Goal: Task Accomplishment & Management: Use online tool/utility

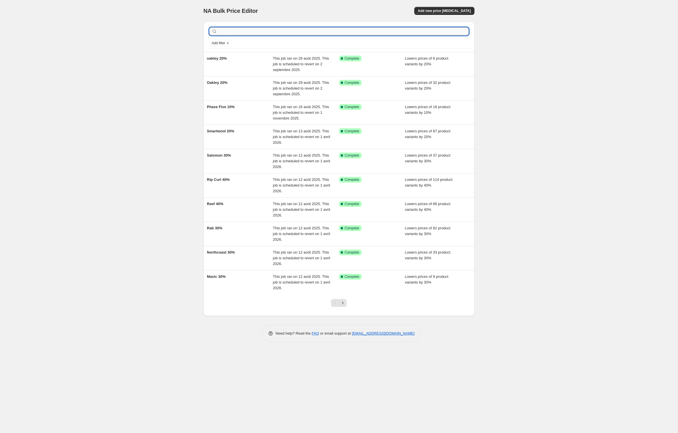
click at [332, 35] on input "text" at bounding box center [343, 31] width 250 height 8
type input "LF 15%"
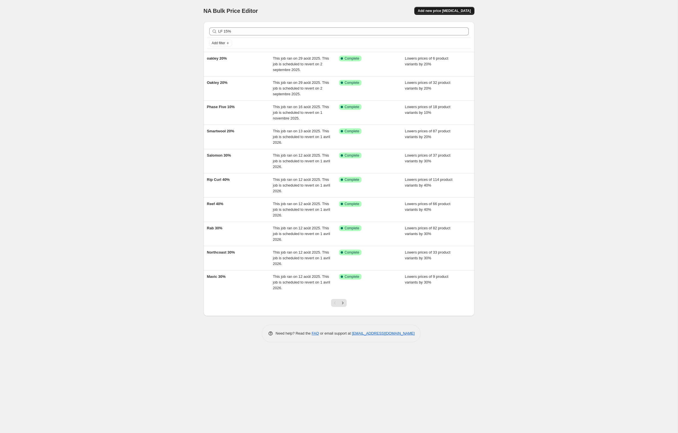
click at [450, 10] on span "Add new price [MEDICAL_DATA]" at bounding box center [444, 11] width 53 height 5
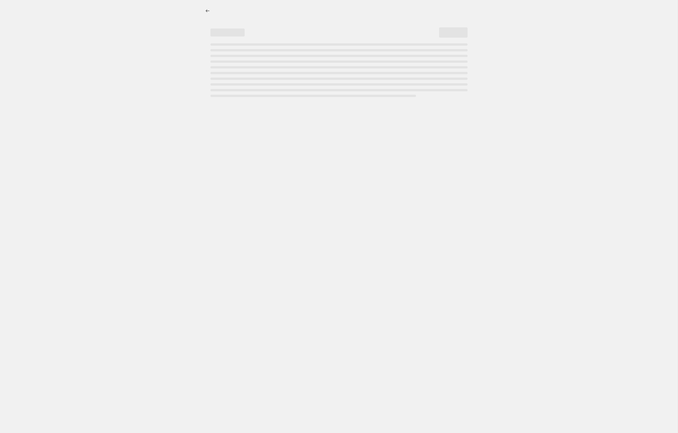
select select "percentage"
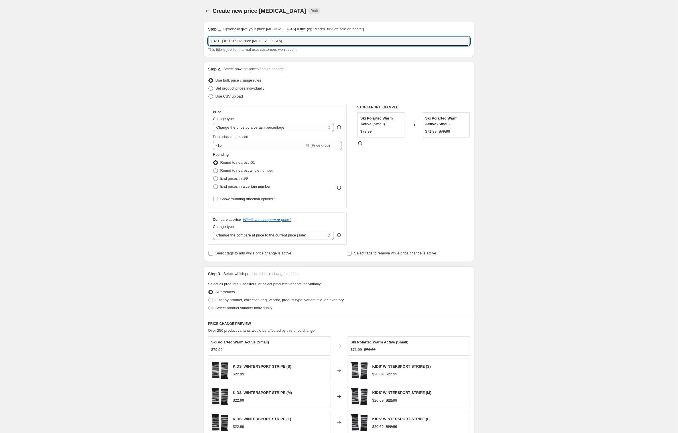
drag, startPoint x: 315, startPoint y: 43, endPoint x: 177, endPoint y: 38, distance: 138.0
click at [177, 38] on div "Create new price [MEDICAL_DATA]. This page is ready Create new price [MEDICAL_D…" at bounding box center [338, 283] width 677 height 566
type input "LF 15%"
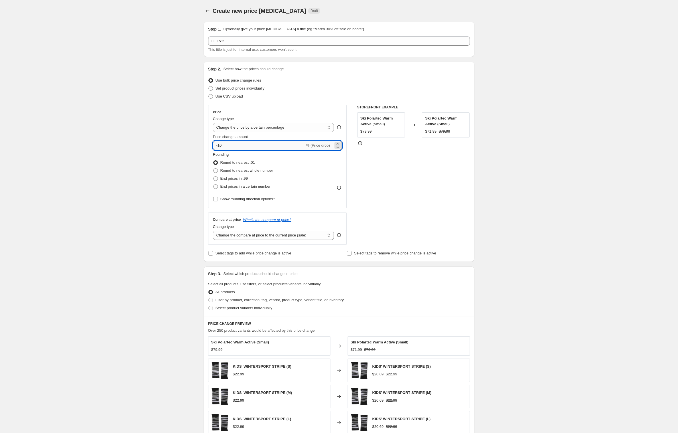
click at [227, 150] on input "-10" at bounding box center [259, 145] width 92 height 9
type input "-15"
click at [135, 186] on div "Create new price [MEDICAL_DATA]. This page is ready Create new price [MEDICAL_D…" at bounding box center [338, 283] width 677 height 566
click at [208, 255] on input "Select tags to add while price change is active" at bounding box center [210, 253] width 5 height 5
checkbox input "true"
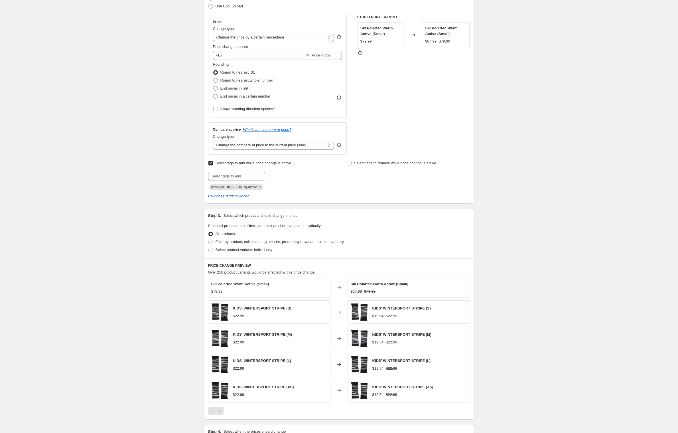
scroll to position [94, 0]
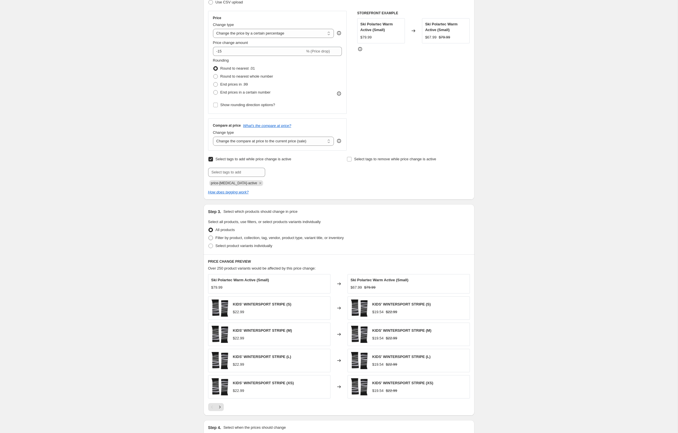
click at [208, 240] on span at bounding box center [210, 237] width 5 height 5
click at [208, 236] on input "Filter by product, collection, tag, vendor, product type, variant title, or inv…" at bounding box center [208, 235] width 0 height 0
radio input "true"
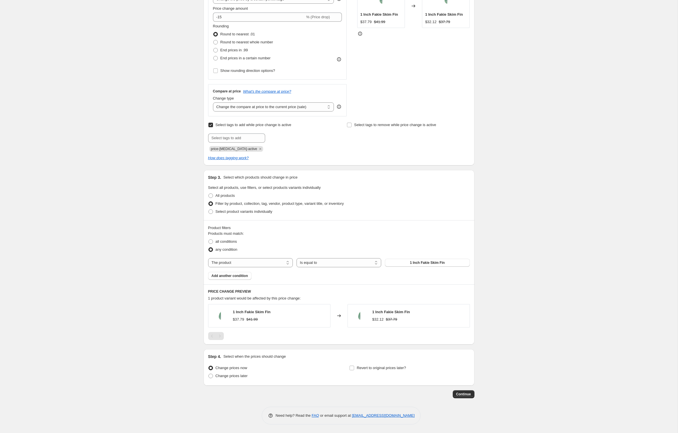
scroll to position [169, 0]
click at [215, 239] on span "all conditions" at bounding box center [225, 241] width 21 height 4
click at [209, 239] on input "all conditions" at bounding box center [208, 239] width 0 height 0
radio input "true"
select select "vendor"
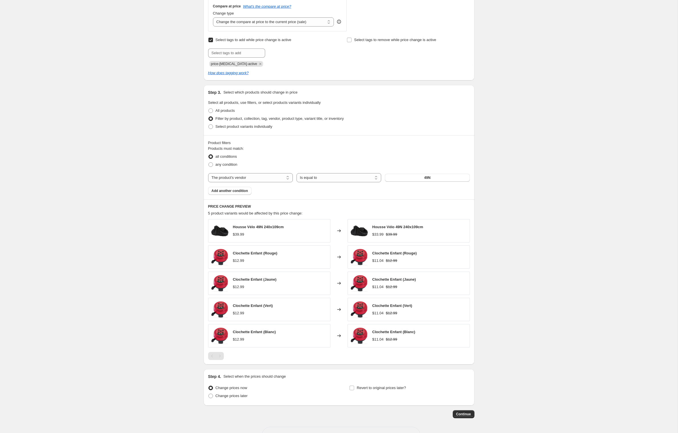
scroll to position [276, 0]
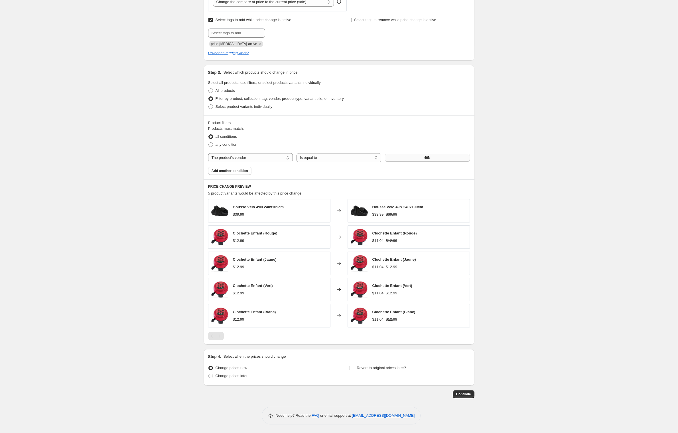
click at [422, 154] on button "49N" at bounding box center [427, 158] width 85 height 8
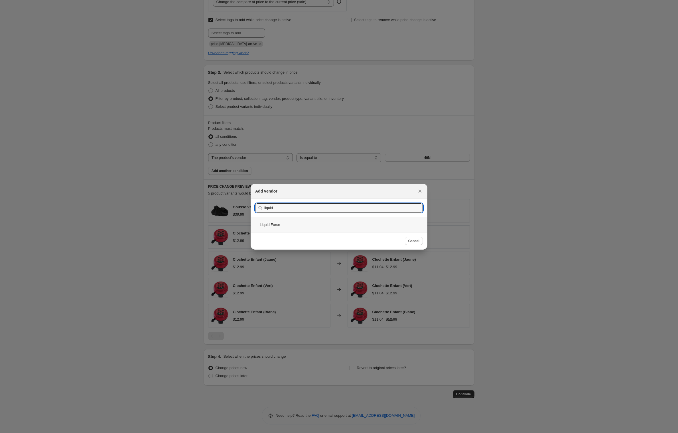
type input "liquid"
click at [262, 225] on div "Liquid Force" at bounding box center [339, 224] width 177 height 15
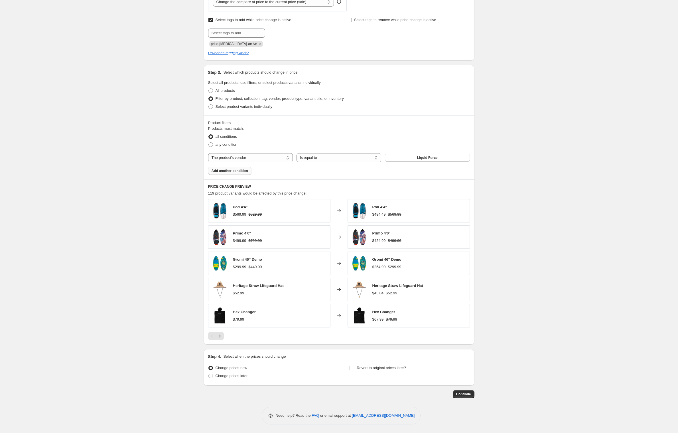
click at [233, 168] on span "Add another condition" at bounding box center [229, 170] width 36 height 5
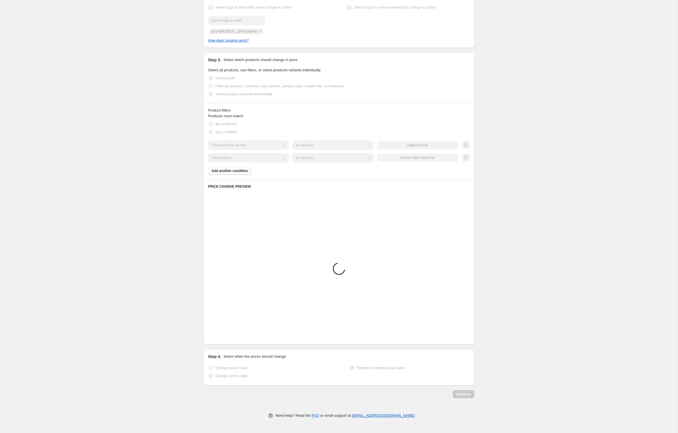
scroll to position [156, 0]
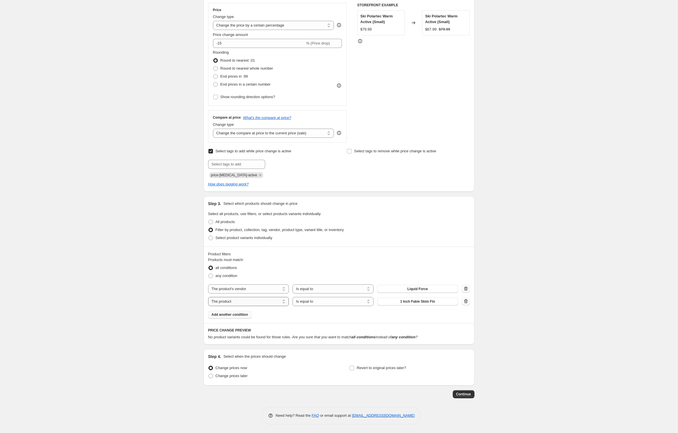
select select "product_type"
click at [412, 297] on button "14-15" at bounding box center [417, 301] width 81 height 8
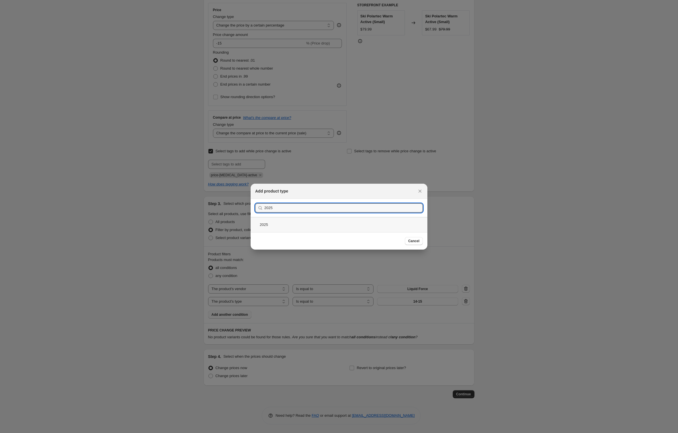
type input "2025"
click at [251, 227] on div "2025" at bounding box center [339, 224] width 177 height 15
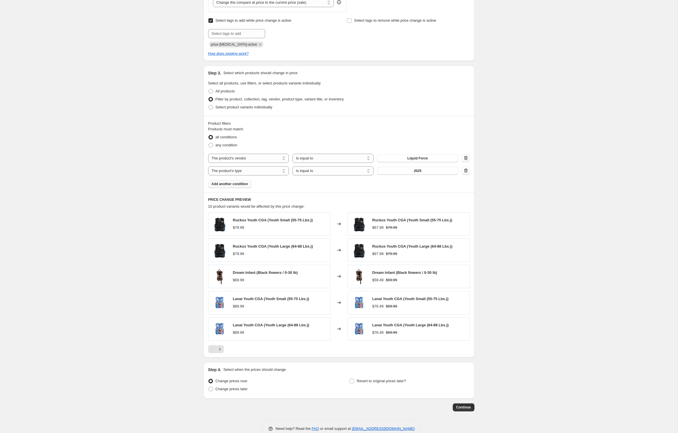
scroll to position [235, 0]
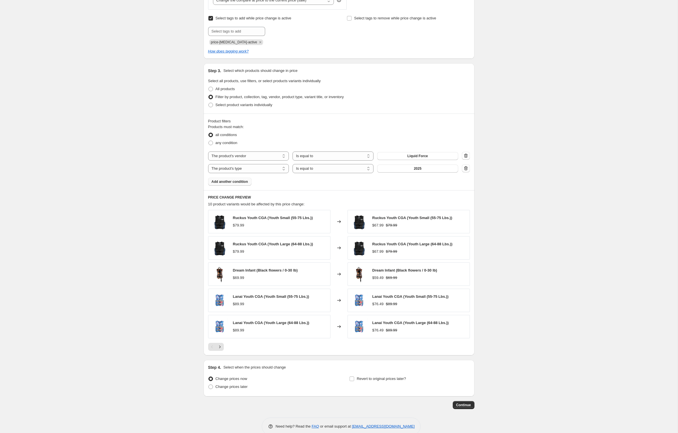
click at [233, 184] on span "Add another condition" at bounding box center [229, 181] width 36 height 5
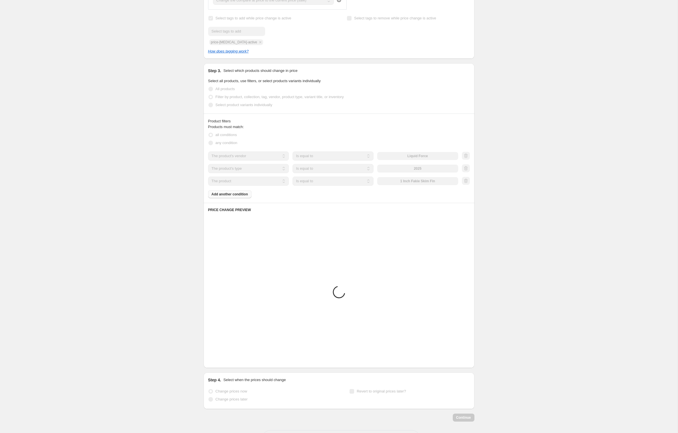
scroll to position [170, 0]
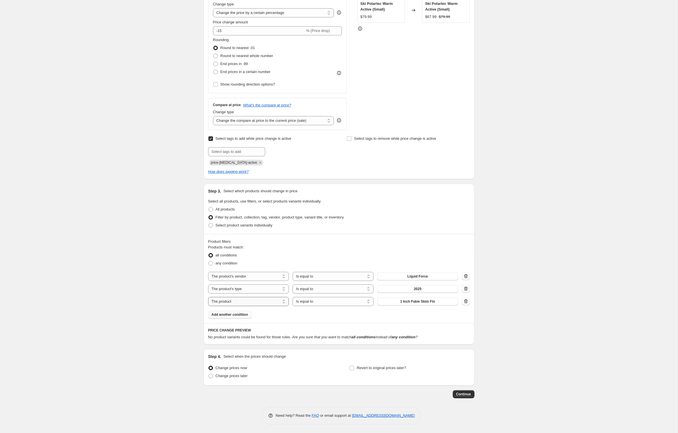
select select "inventory_quantity"
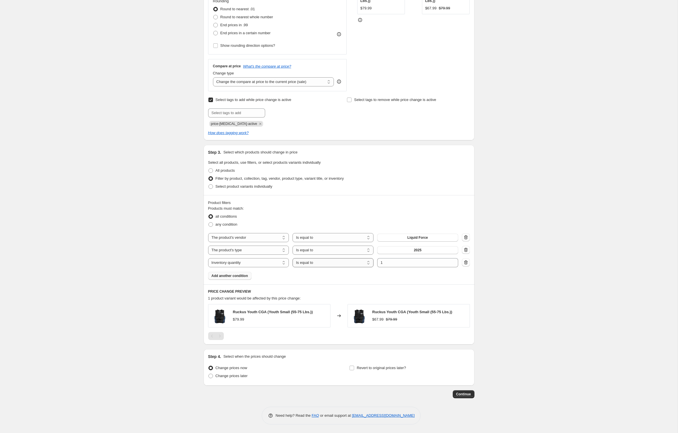
select select ">"
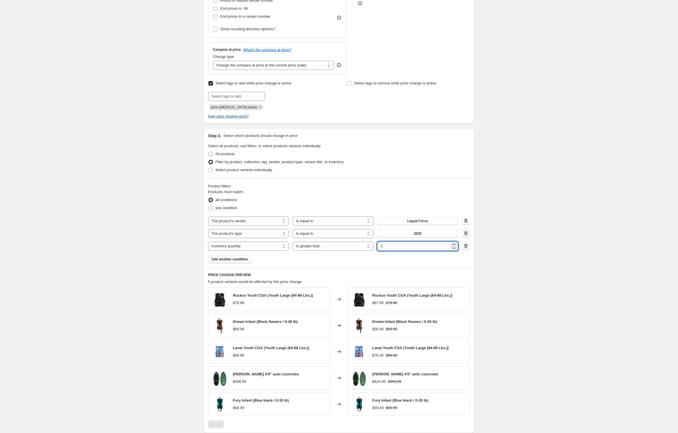
click at [403, 251] on input "1" at bounding box center [413, 245] width 72 height 9
type input "0"
click at [136, 303] on div "Create new price [MEDICAL_DATA]. This page is ready Create new price [MEDICAL_D…" at bounding box center [338, 175] width 677 height 691
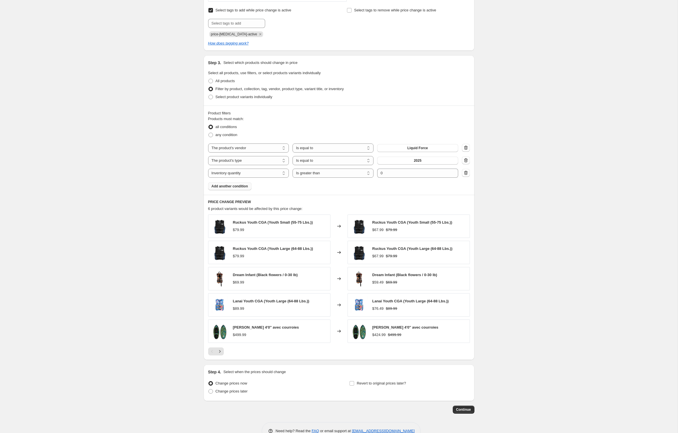
scroll to position [247, 0]
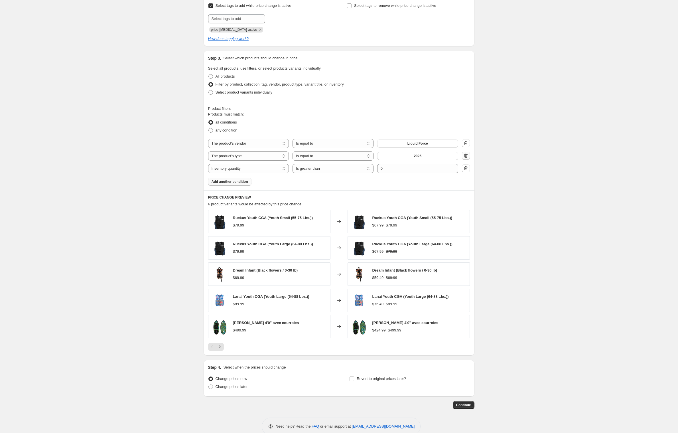
click at [466, 157] on icon "button" at bounding box center [466, 156] width 1 height 2
select select "inventory_quantity"
select select ">"
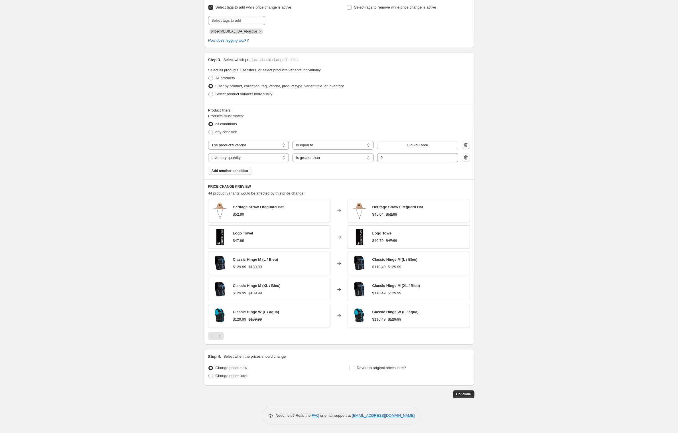
scroll to position [298, 0]
click at [217, 333] on icon "Next" at bounding box center [220, 336] width 6 height 6
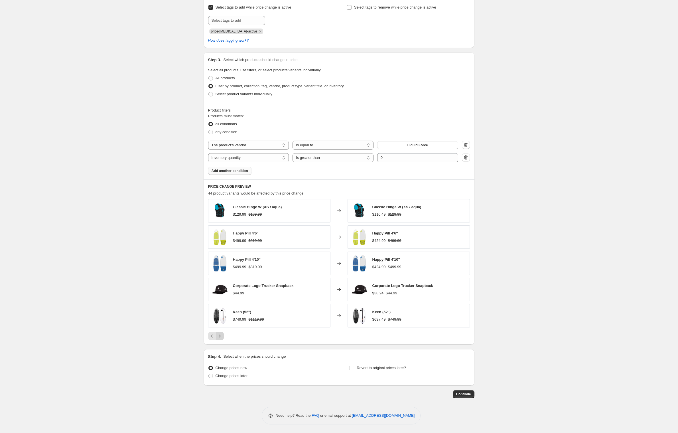
click at [217, 333] on icon "Next" at bounding box center [220, 336] width 6 height 6
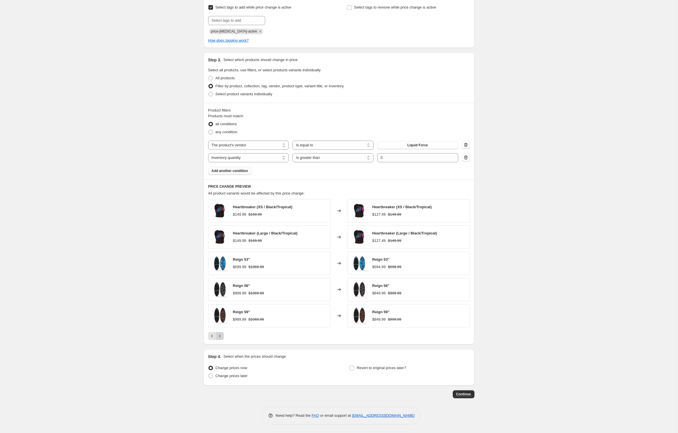
click at [217, 333] on icon "Next" at bounding box center [220, 336] width 6 height 6
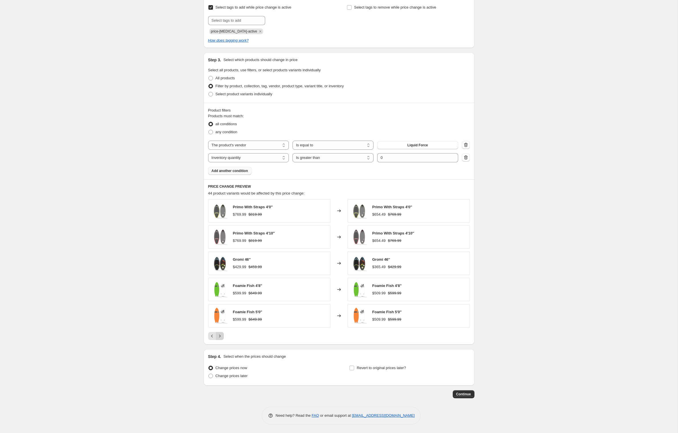
click at [217, 333] on icon "Next" at bounding box center [220, 336] width 6 height 6
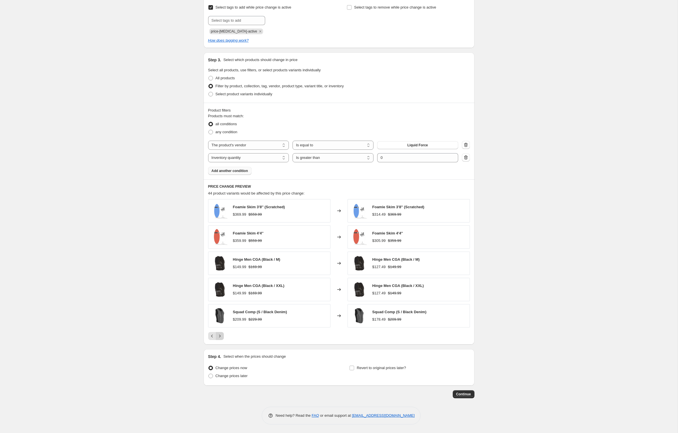
click at [217, 333] on icon "Next" at bounding box center [220, 336] width 6 height 6
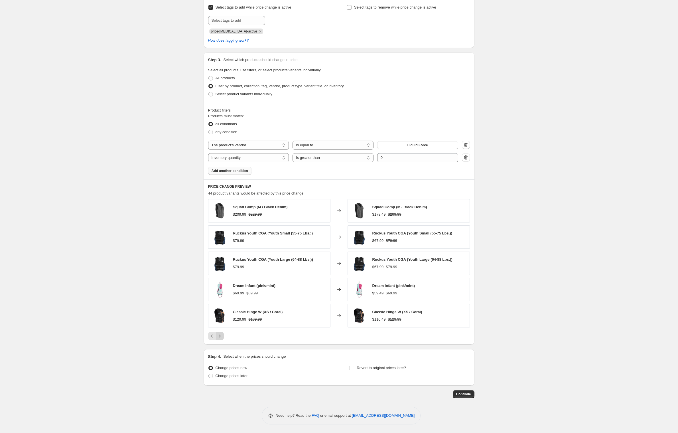
click at [217, 336] on icon "Next" at bounding box center [220, 336] width 6 height 6
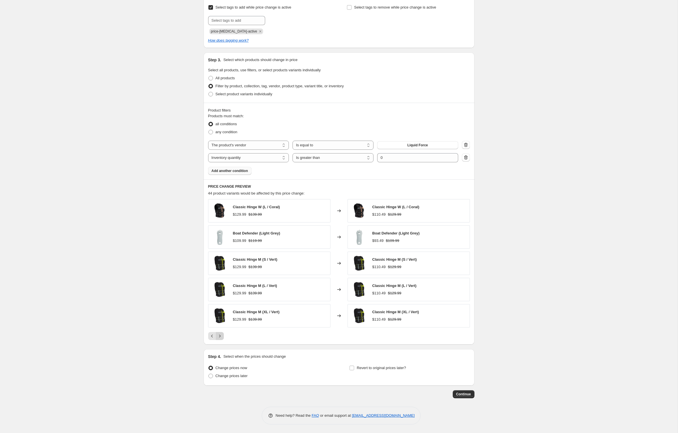
click at [217, 333] on icon "Next" at bounding box center [220, 336] width 6 height 6
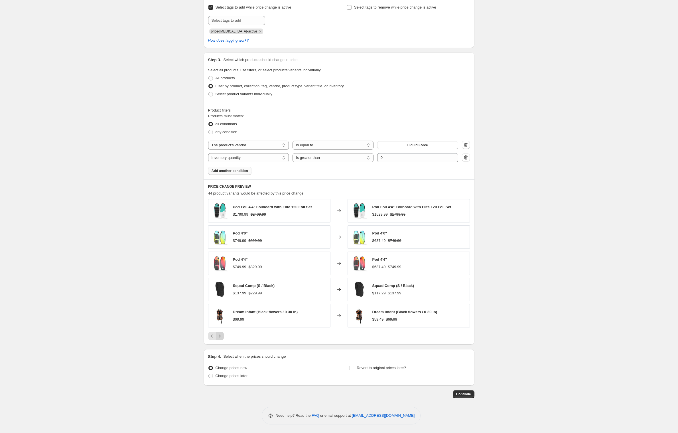
click at [217, 333] on icon "Next" at bounding box center [220, 336] width 6 height 6
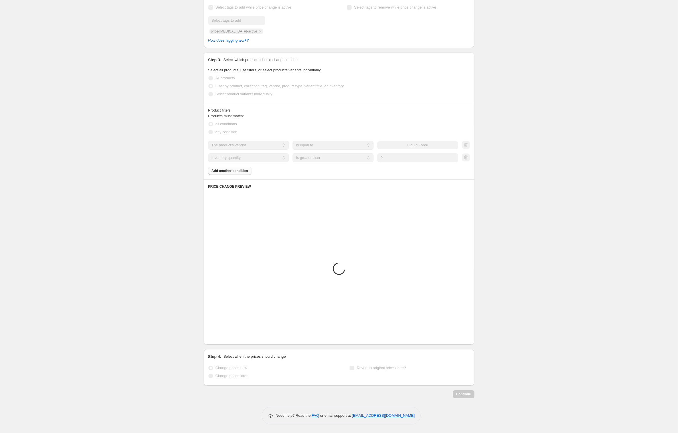
scroll to position [275, 0]
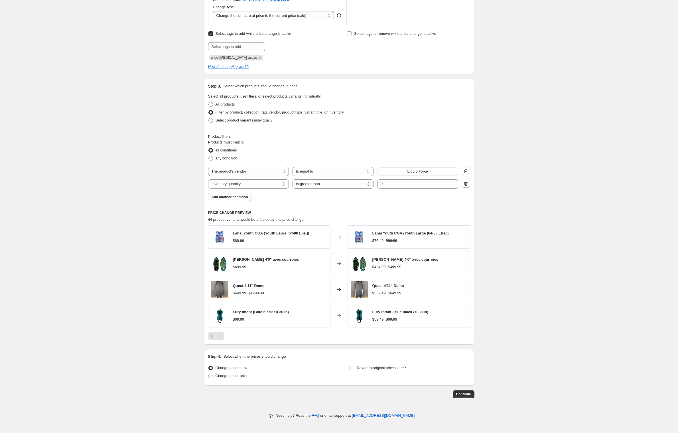
click at [353, 365] on input "Revert to original prices later?" at bounding box center [351, 367] width 5 height 5
checkbox input "true"
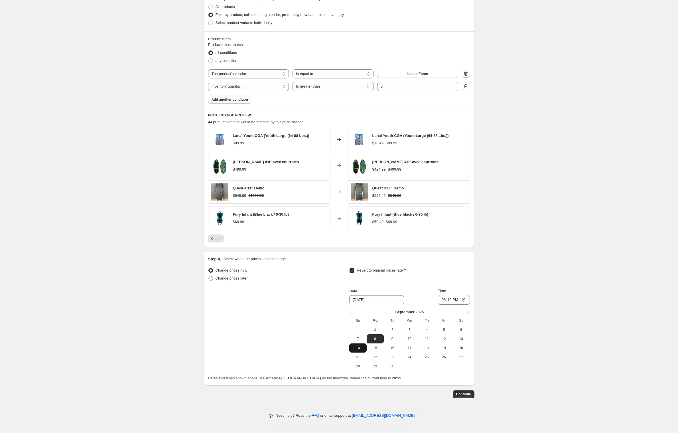
scroll to position [382, 0]
click at [470, 309] on icon "Show next month, October 2025" at bounding box center [467, 312] width 6 height 6
click at [470, 309] on icon "Show next month, November 2025" at bounding box center [467, 312] width 6 height 6
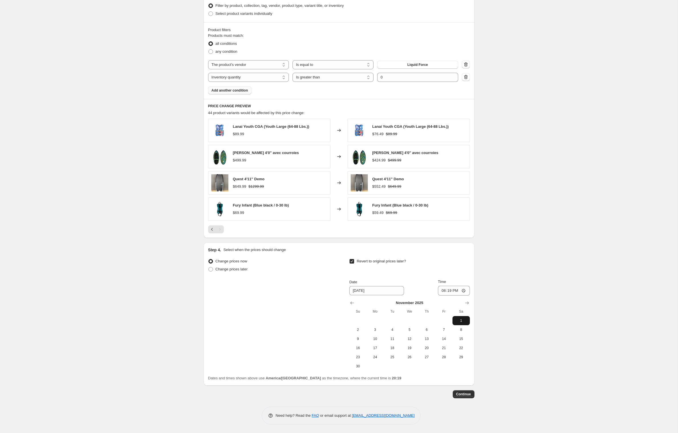
click at [467, 320] on span "1" at bounding box center [461, 320] width 13 height 5
type input "[DATE]"
click at [471, 396] on span "Continue" at bounding box center [463, 394] width 15 height 5
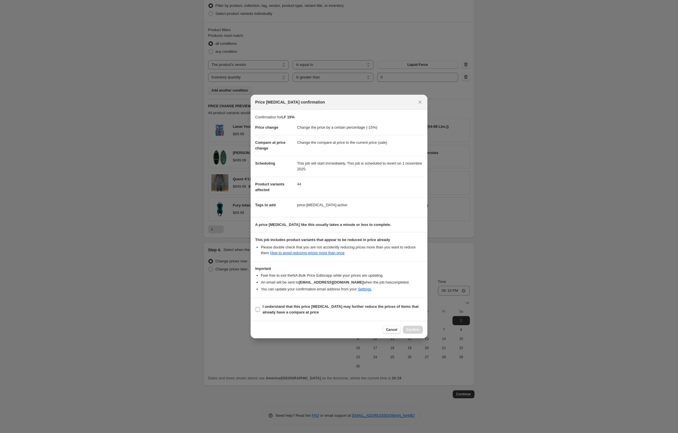
click at [255, 311] on input "I understand that this price [MEDICAL_DATA] may further reduce the prices of it…" at bounding box center [257, 309] width 5 height 5
checkbox input "true"
click at [419, 332] on span "Confirm" at bounding box center [412, 329] width 13 height 5
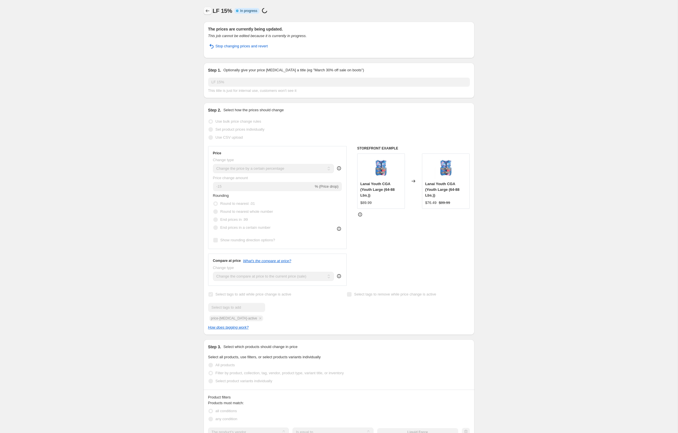
click at [205, 13] on icon "Price change jobs" at bounding box center [208, 11] width 6 height 6
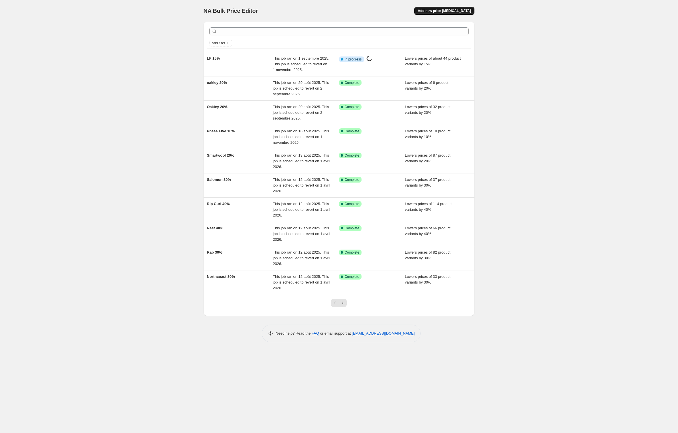
click at [441, 11] on span "Add new price [MEDICAL_DATA]" at bounding box center [444, 11] width 53 height 5
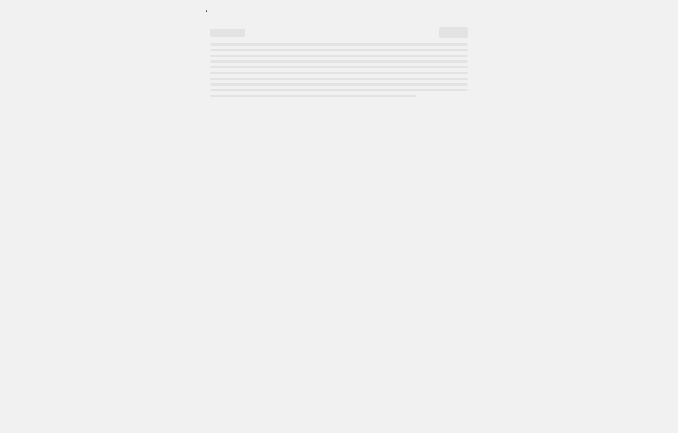
select select "percentage"
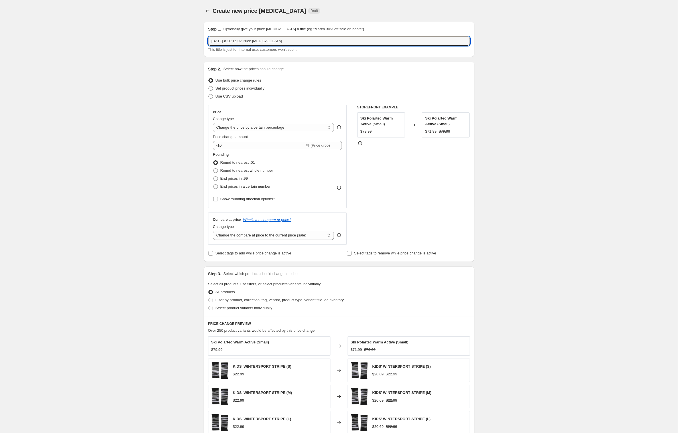
drag, startPoint x: 310, startPoint y: 47, endPoint x: 134, endPoint y: 40, distance: 175.7
click at [133, 40] on div "Create new price [MEDICAL_DATA]. This page is ready Create new price [MEDICAL_D…" at bounding box center [338, 283] width 677 height 566
type input "POC 40%"
click at [234, 150] on input "-10" at bounding box center [259, 145] width 92 height 9
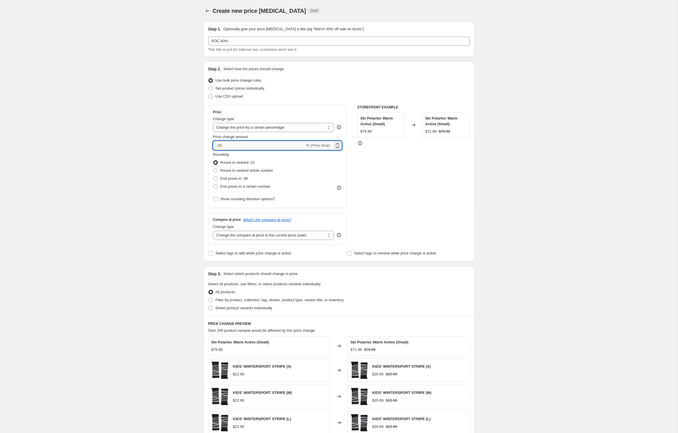
type input "-1"
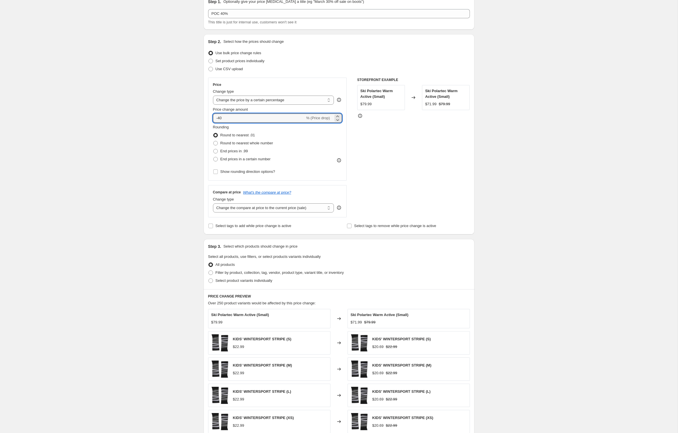
scroll to position [48, 0]
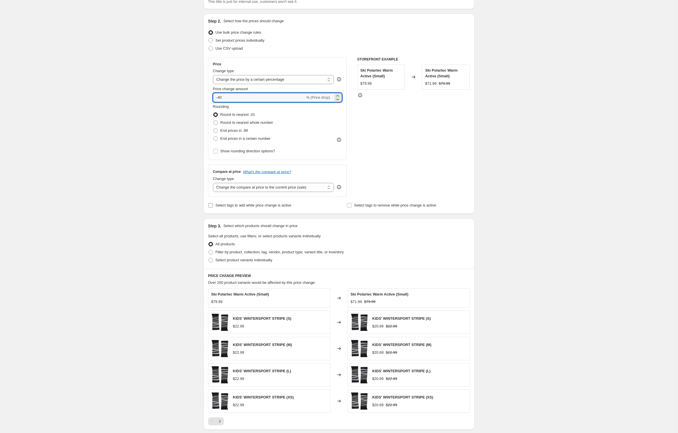
type input "-40"
click at [208, 207] on input "Select tags to add while price change is active" at bounding box center [210, 205] width 5 height 5
checkbox input "true"
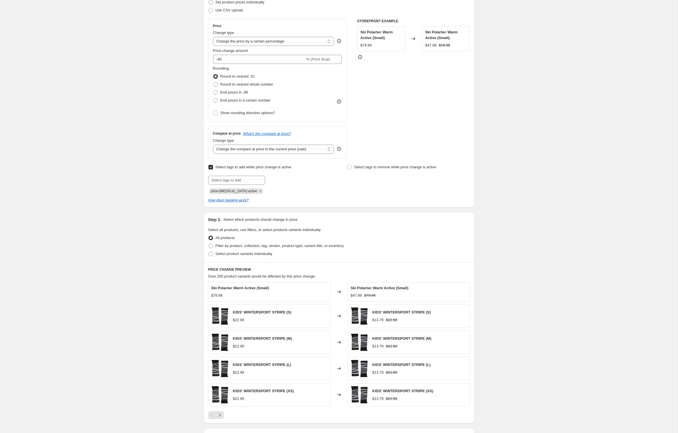
scroll to position [103, 0]
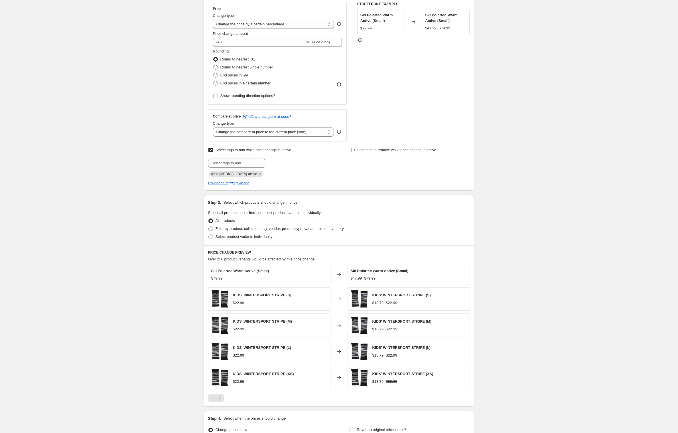
click at [208, 231] on span at bounding box center [210, 228] width 5 height 5
click at [208, 227] on input "Filter by product, collection, tag, vendor, product type, variant title, or inv…" at bounding box center [208, 226] width 0 height 0
radio input "true"
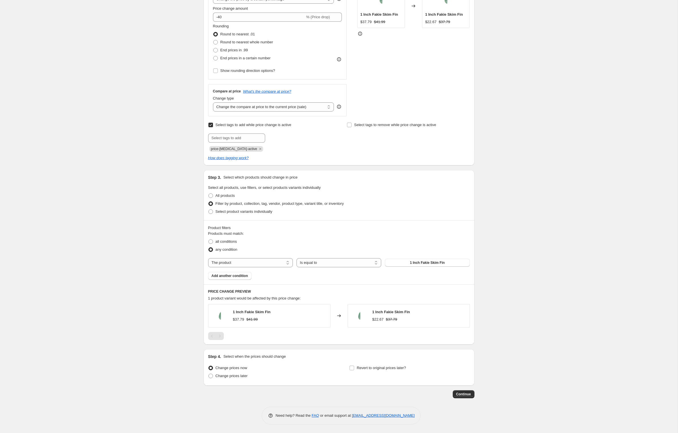
scroll to position [177, 0]
click at [215, 239] on span "all conditions" at bounding box center [225, 241] width 21 height 4
click at [209, 239] on input "all conditions" at bounding box center [208, 239] width 0 height 0
radio input "true"
select select "vendor"
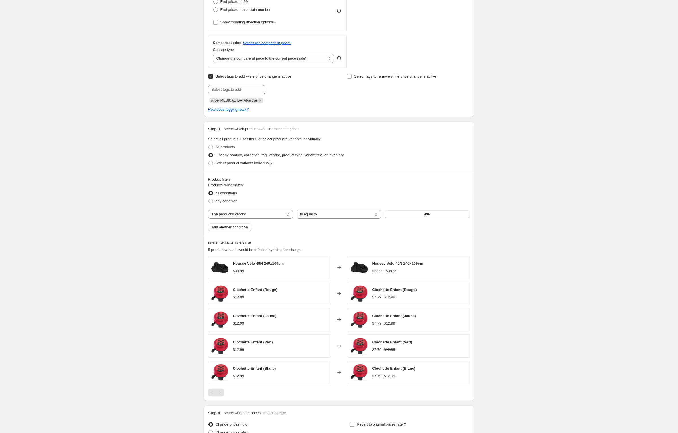
click at [416, 218] on button "49N" at bounding box center [427, 214] width 85 height 8
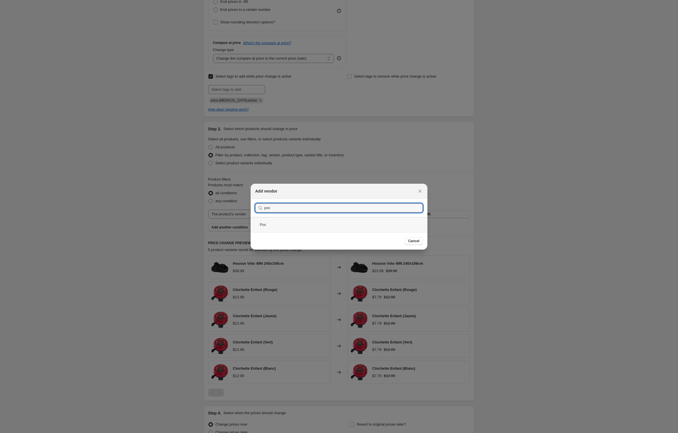
type input "poc"
click at [256, 227] on div "Poc" at bounding box center [339, 224] width 177 height 15
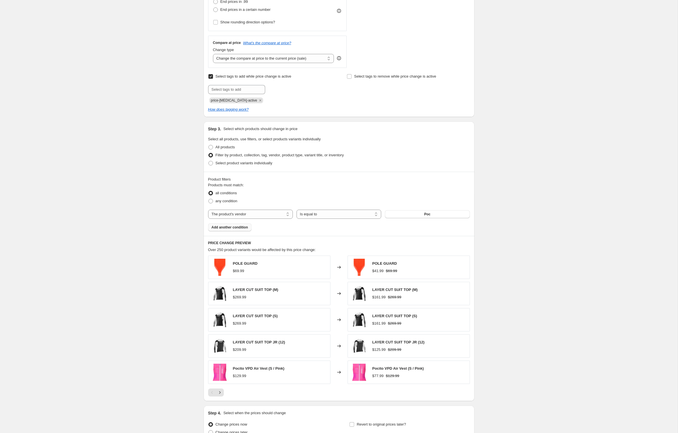
click at [237, 229] on span "Add another condition" at bounding box center [229, 227] width 36 height 5
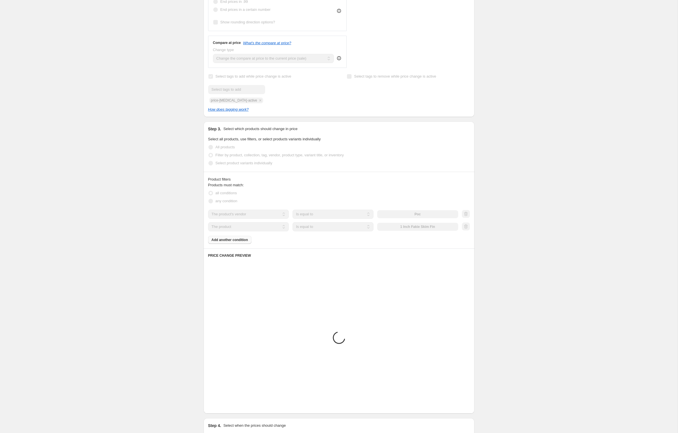
scroll to position [156, 0]
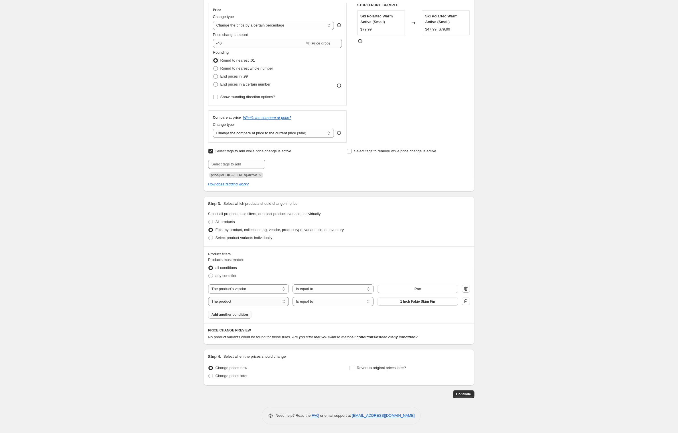
select select "product_type"
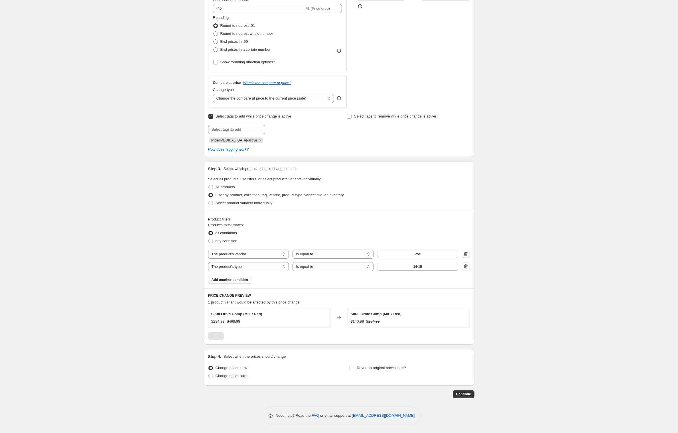
click at [411, 270] on button "14-15" at bounding box center [417, 266] width 81 height 8
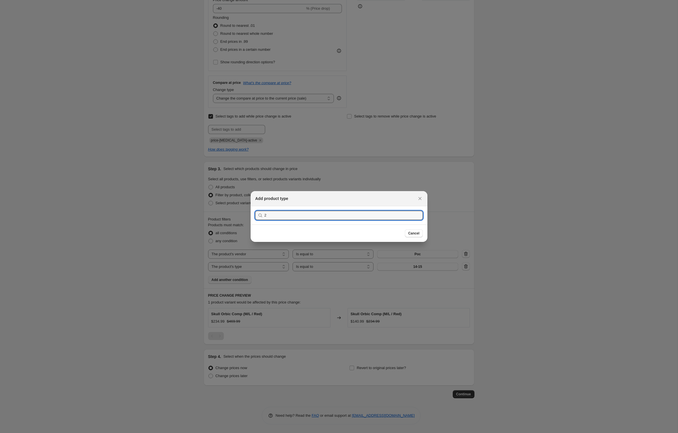
type input "24"
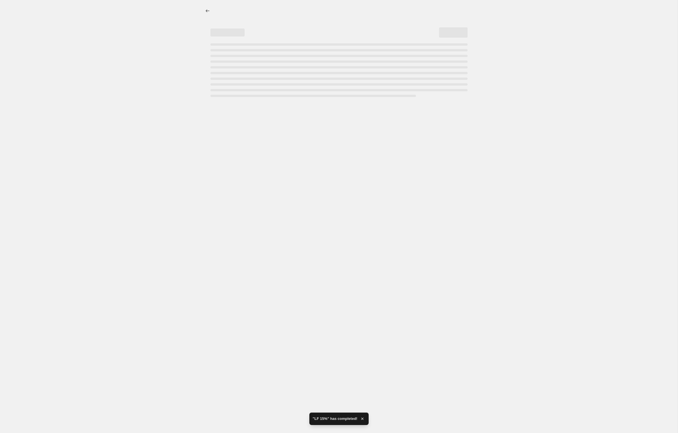
click at [259, 226] on div at bounding box center [338, 216] width 677 height 433
select select "percentage"
select select "vendor"
select select "product_type"
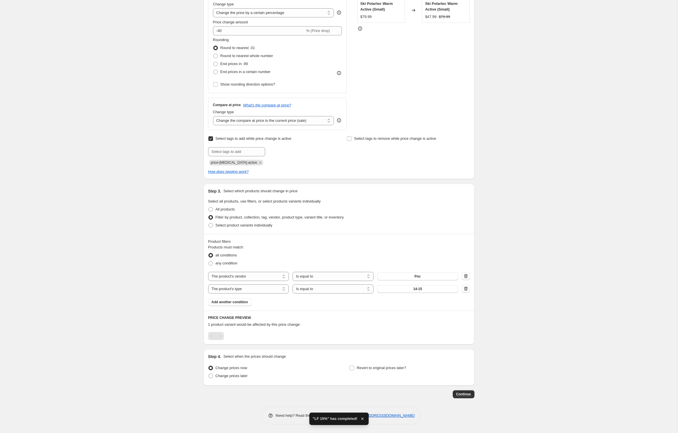
scroll to position [164, 0]
click at [406, 285] on button "14-15" at bounding box center [417, 289] width 81 height 8
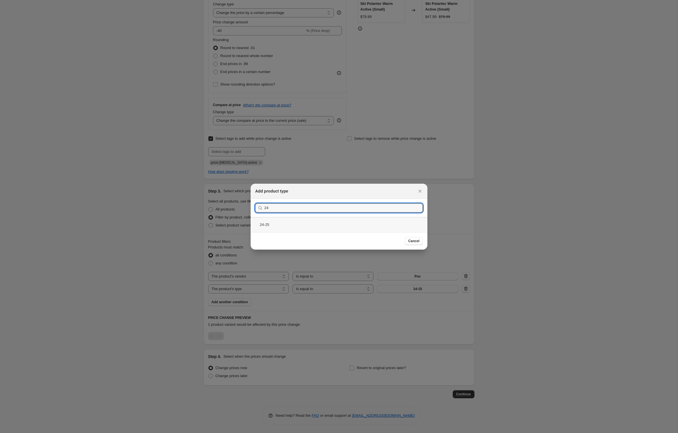
type input "24"
click at [258, 229] on div "24-25" at bounding box center [339, 224] width 177 height 15
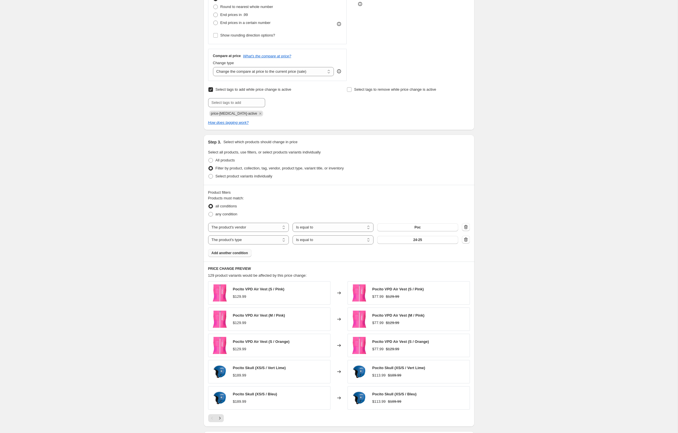
click at [230, 255] on span "Add another condition" at bounding box center [229, 253] width 36 height 5
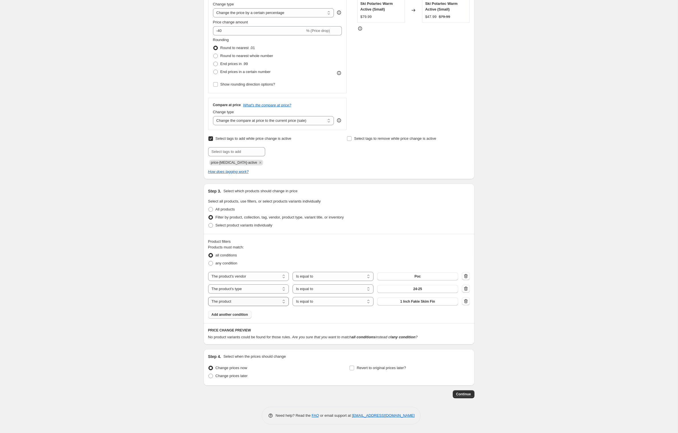
select select "inventory_quantity"
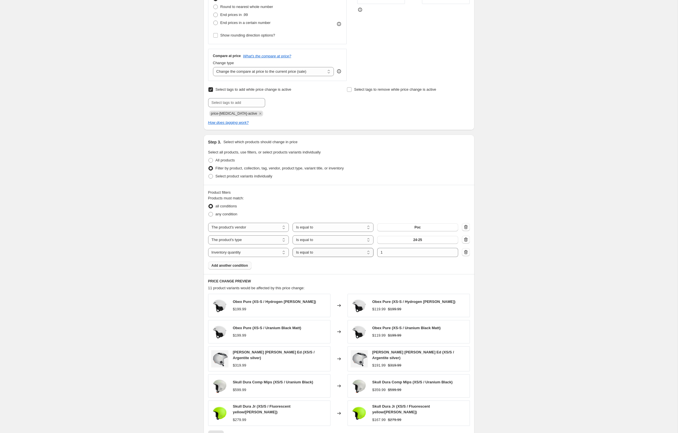
select select ">"
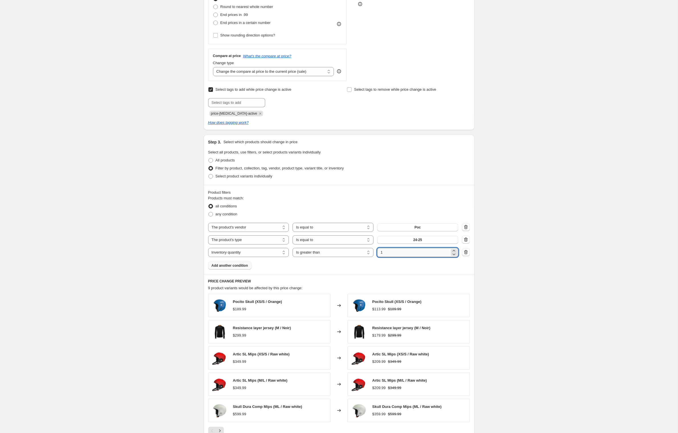
click at [398, 257] on input "1" at bounding box center [413, 252] width 72 height 9
type input "0"
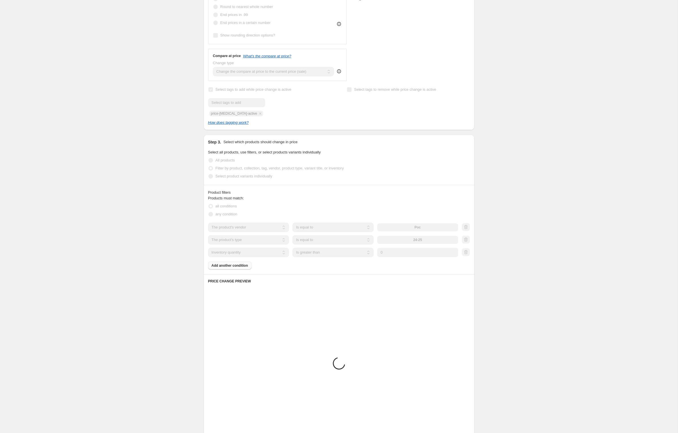
click at [150, 258] on div "Create new price [MEDICAL_DATA]. This page is ready Create new price [MEDICAL_D…" at bounding box center [338, 181] width 677 height 691
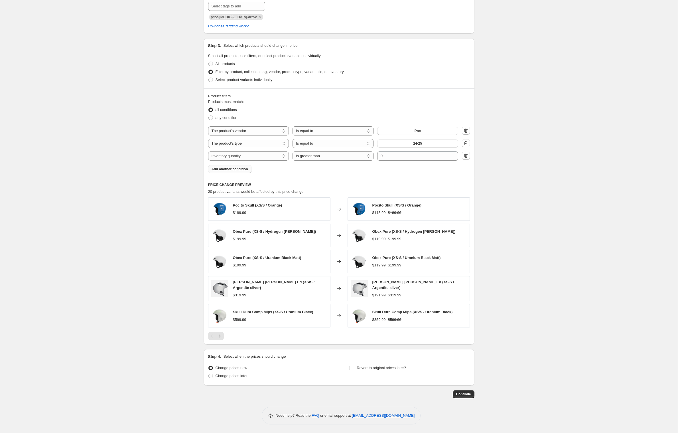
scroll to position [294, 0]
click at [217, 339] on icon "Next" at bounding box center [220, 336] width 6 height 6
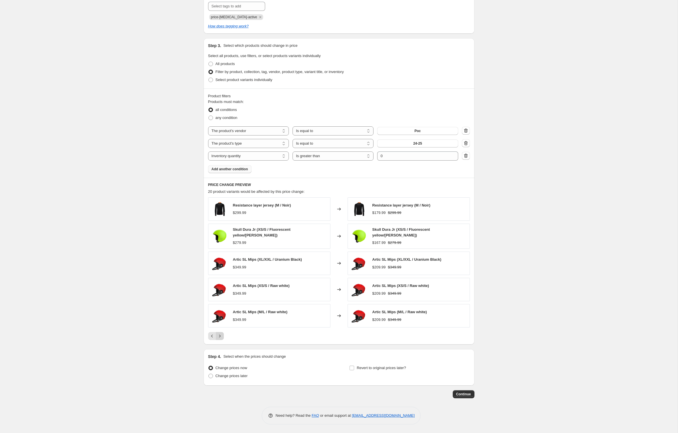
click at [217, 339] on icon "Next" at bounding box center [220, 336] width 6 height 6
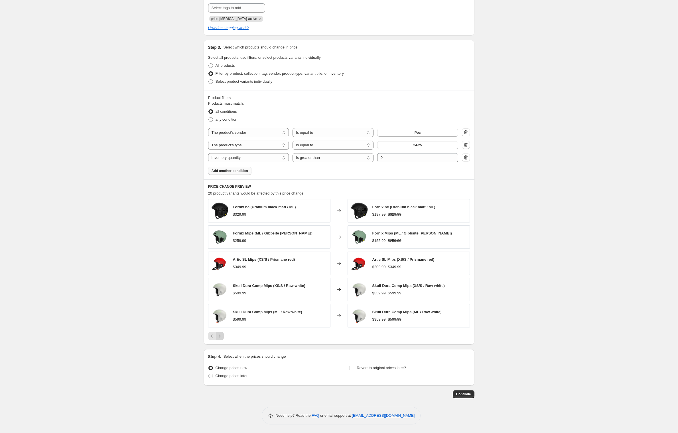
click at [217, 339] on icon "Next" at bounding box center [220, 336] width 6 height 6
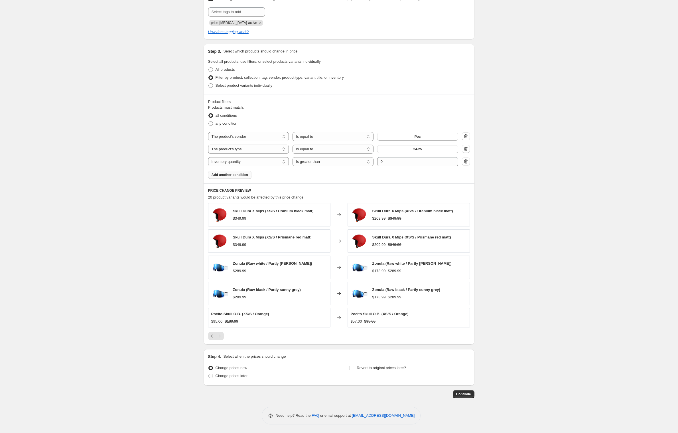
click at [216, 340] on div "Pagination" at bounding box center [220, 336] width 8 height 8
click at [354, 365] on input "Revert to original prices later?" at bounding box center [351, 367] width 5 height 5
checkbox input "true"
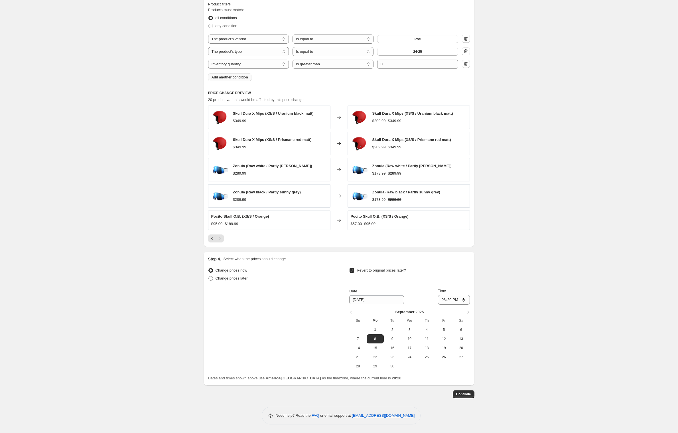
scroll to position [424, 0]
click at [470, 309] on icon "Show next month, October 2025" at bounding box center [467, 312] width 6 height 6
click at [470, 309] on icon "Show next month, November 2025" at bounding box center [467, 312] width 6 height 6
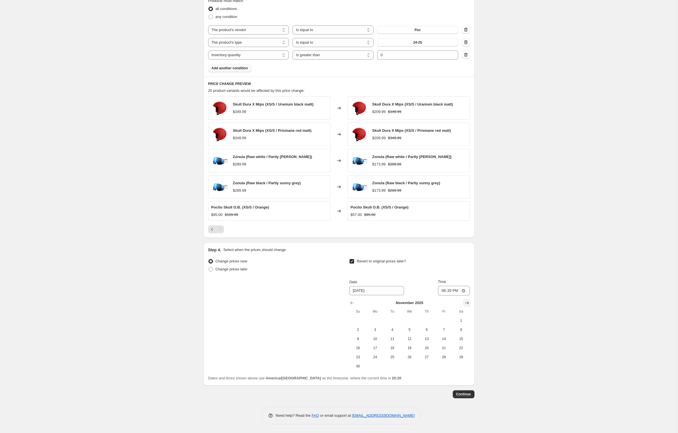
click at [470, 300] on icon "Show next month, December 2025" at bounding box center [467, 303] width 6 height 6
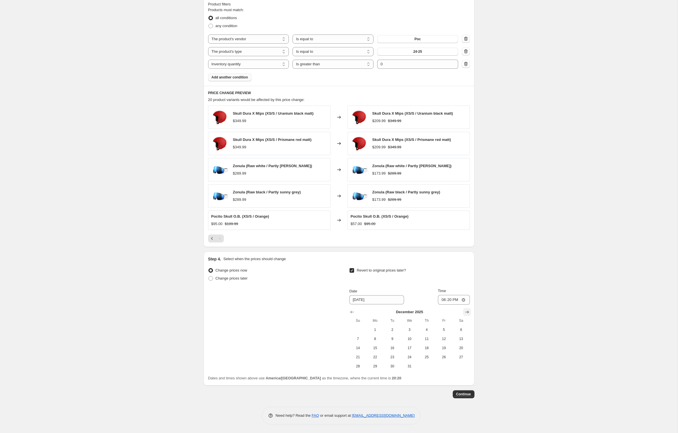
click at [470, 309] on icon "Show next month, January 2026" at bounding box center [467, 312] width 6 height 6
click at [470, 309] on icon "Show next month, February 2026" at bounding box center [467, 312] width 6 height 6
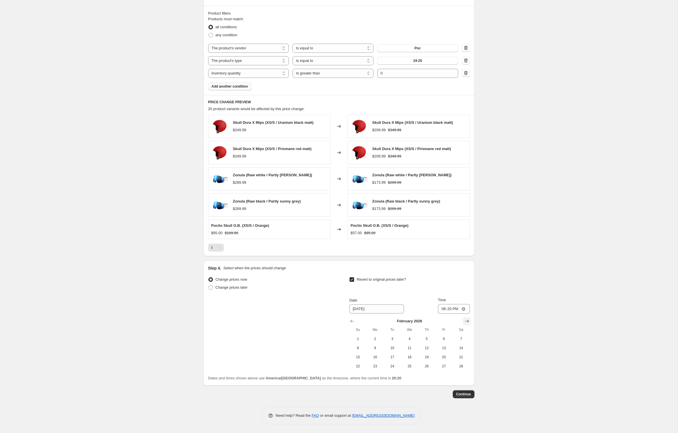
click at [470, 318] on icon "Show next month, March 2026" at bounding box center [467, 321] width 6 height 6
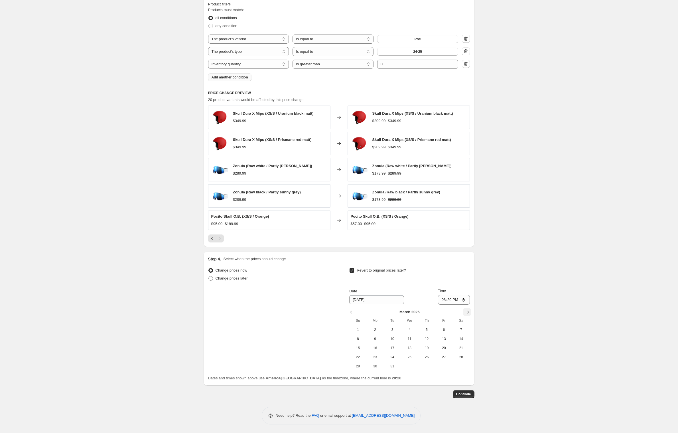
click at [469, 312] on icon "Show next month, April 2026" at bounding box center [467, 312] width 4 height 3
click at [416, 332] on span "1" at bounding box center [409, 329] width 13 height 5
type input "[DATE]"
click at [471, 396] on span "Continue" at bounding box center [463, 394] width 15 height 5
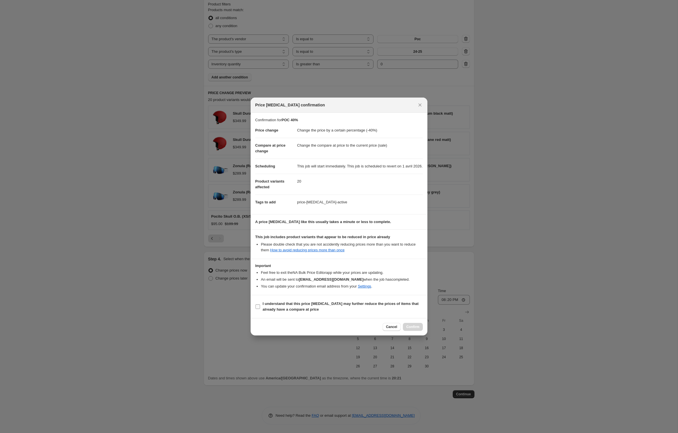
click at [255, 309] on input "I understand that this price [MEDICAL_DATA] may further reduce the prices of it…" at bounding box center [257, 306] width 5 height 5
checkbox input "true"
click at [391, 329] on span "Cancel" at bounding box center [391, 326] width 11 height 5
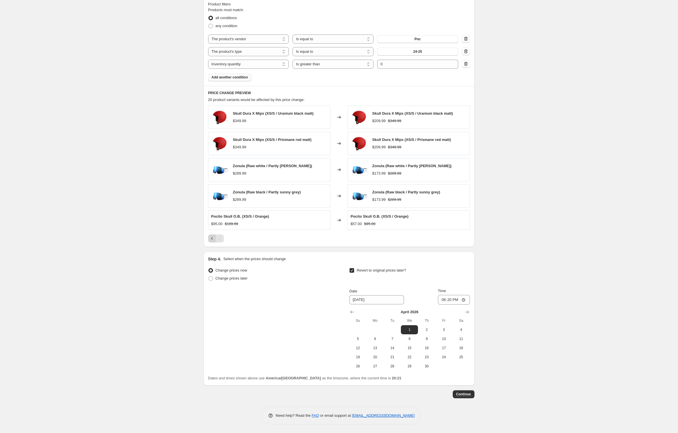
click at [209, 235] on icon "Previous" at bounding box center [212, 238] width 6 height 6
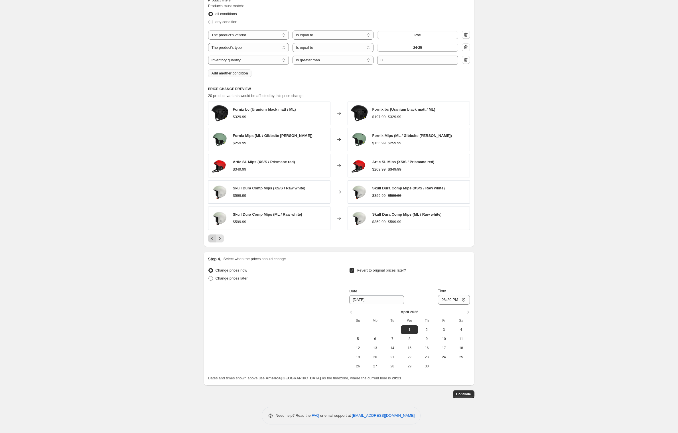
click at [209, 235] on icon "Previous" at bounding box center [212, 238] width 6 height 6
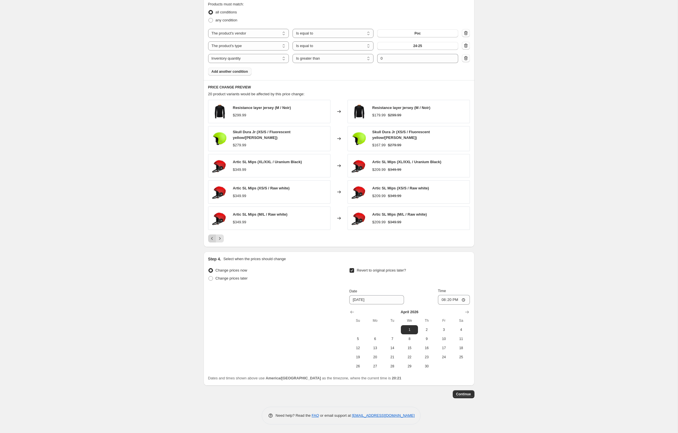
click at [209, 235] on icon "Previous" at bounding box center [212, 238] width 6 height 6
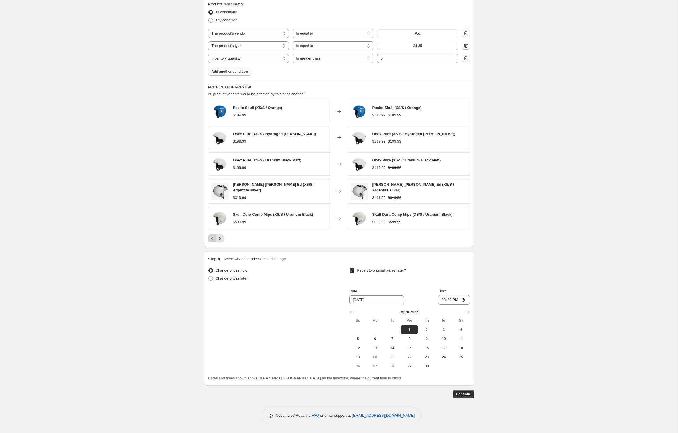
click at [208, 229] on div "Pocito Skull (XS/S / Orange) $189.99 Changed to Pocito Skull (XS/S / Orange) $1…" at bounding box center [339, 171] width 262 height 142
click at [208, 236] on div "Pagination" at bounding box center [212, 238] width 8 height 8
click at [217, 236] on icon "Next" at bounding box center [220, 238] width 6 height 6
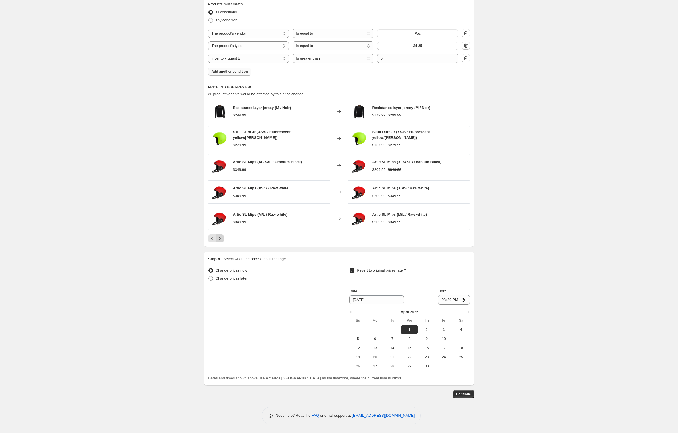
click at [217, 235] on icon "Next" at bounding box center [220, 238] width 6 height 6
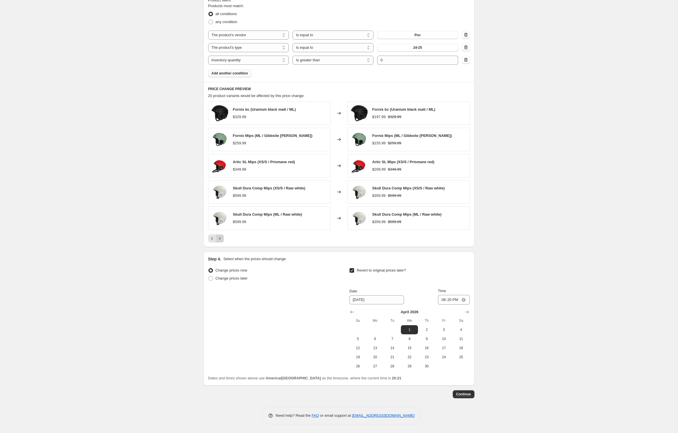
click at [217, 235] on icon "Next" at bounding box center [220, 238] width 6 height 6
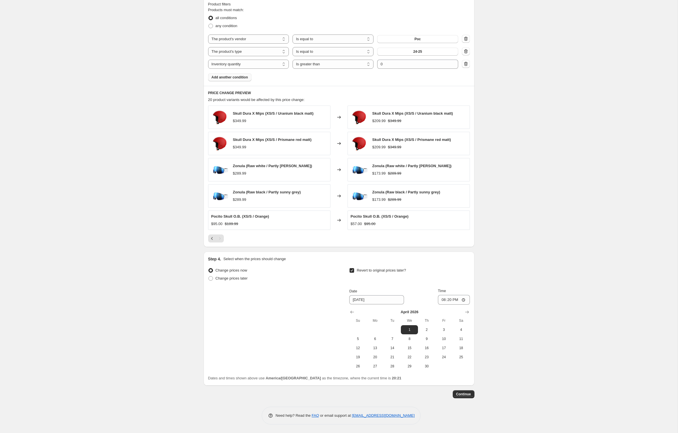
click at [216, 234] on div "Pagination" at bounding box center [220, 238] width 8 height 8
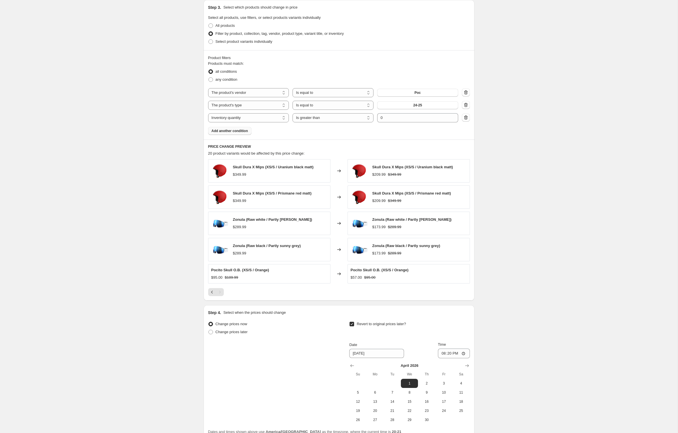
click at [226, 133] on span "Add another condition" at bounding box center [229, 131] width 36 height 5
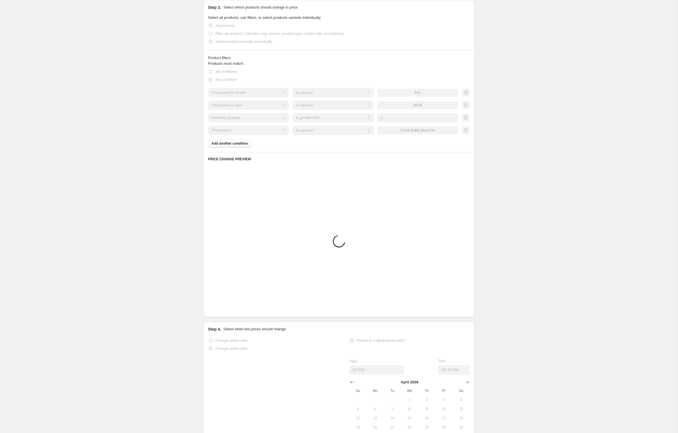
scroll to position [291, 0]
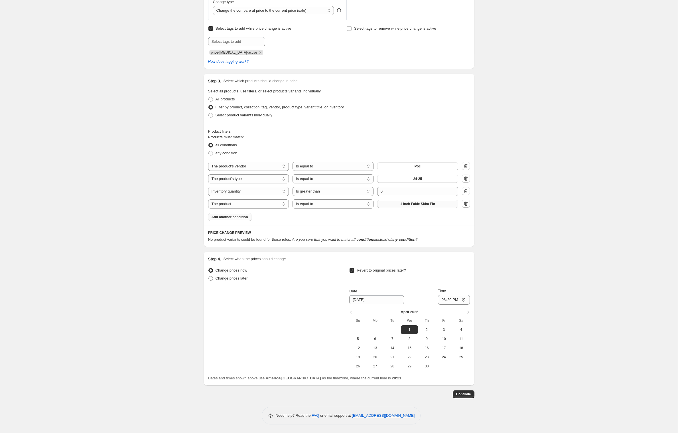
click at [406, 201] on span "1 Inch Fakie Skim Fin" at bounding box center [417, 203] width 35 height 5
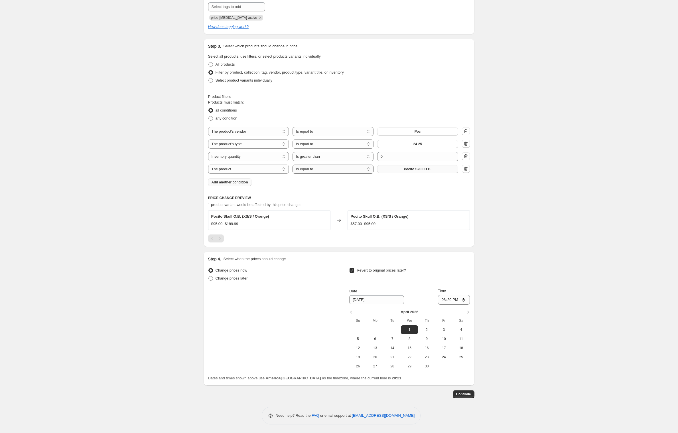
select select "not_equal"
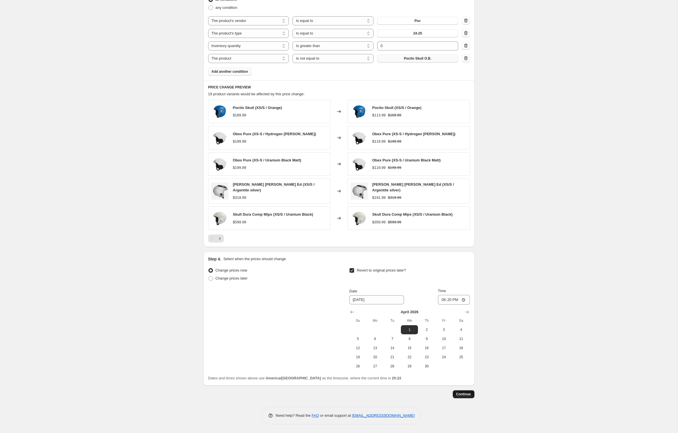
scroll to position [439, 0]
click at [471, 393] on span "Continue" at bounding box center [463, 394] width 15 height 5
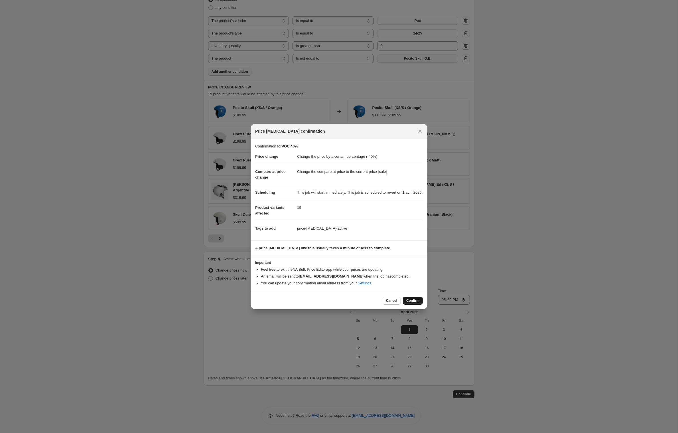
click at [419, 303] on span "Confirm" at bounding box center [412, 300] width 13 height 5
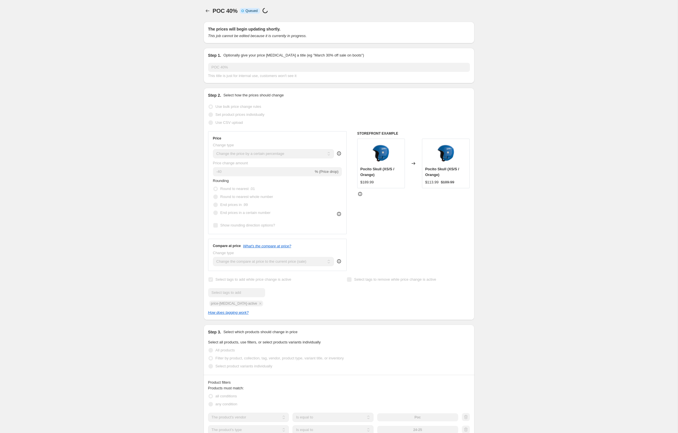
scroll to position [439, 0]
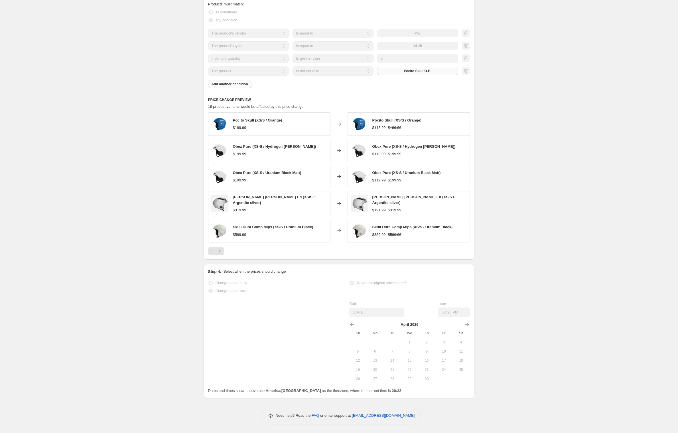
select select "percentage"
select select "vendor"
select select "product_type"
select select "inventory_quantity"
select select ">"
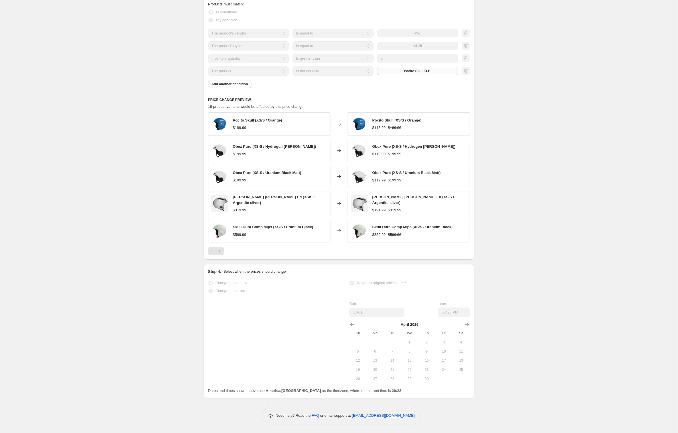
select select "not_equal"
